Goal: Information Seeking & Learning: Learn about a topic

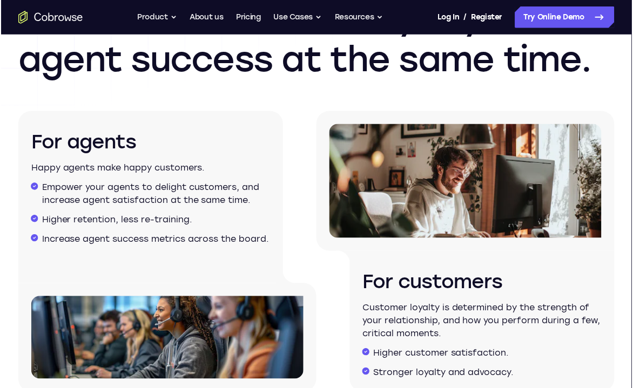
scroll to position [1620, 0]
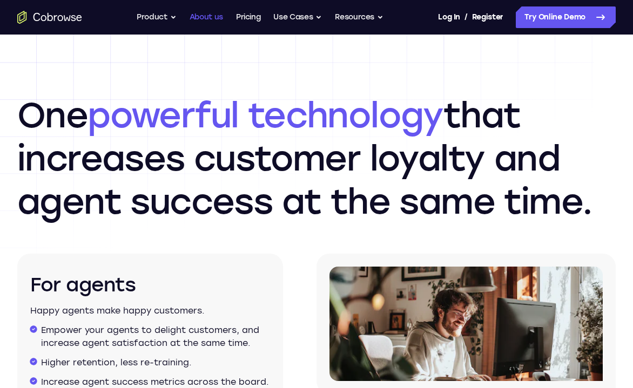
click at [211, 16] on link "About us" at bounding box center [206, 17] width 33 height 22
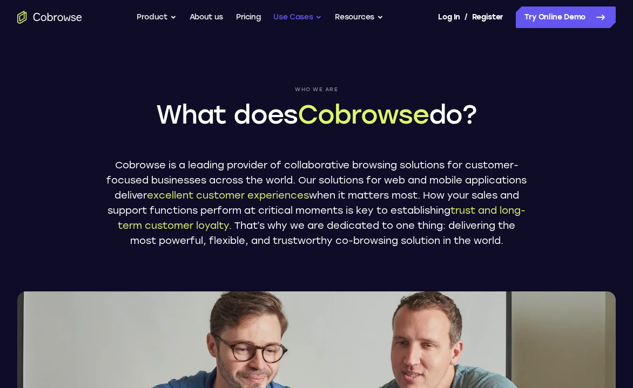
click at [302, 17] on button "Use Cases" at bounding box center [297, 17] width 49 height 22
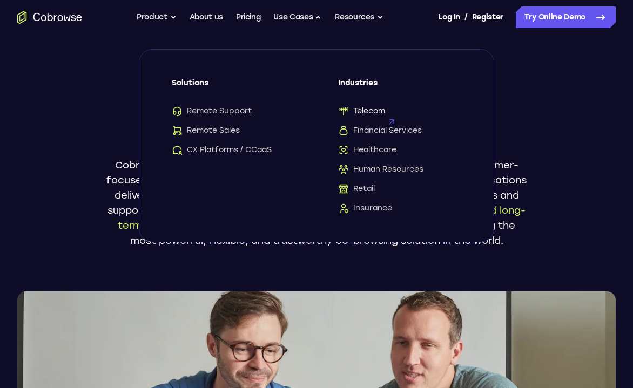
click at [356, 112] on span "Telecom" at bounding box center [361, 111] width 47 height 11
